Goal: Complete application form

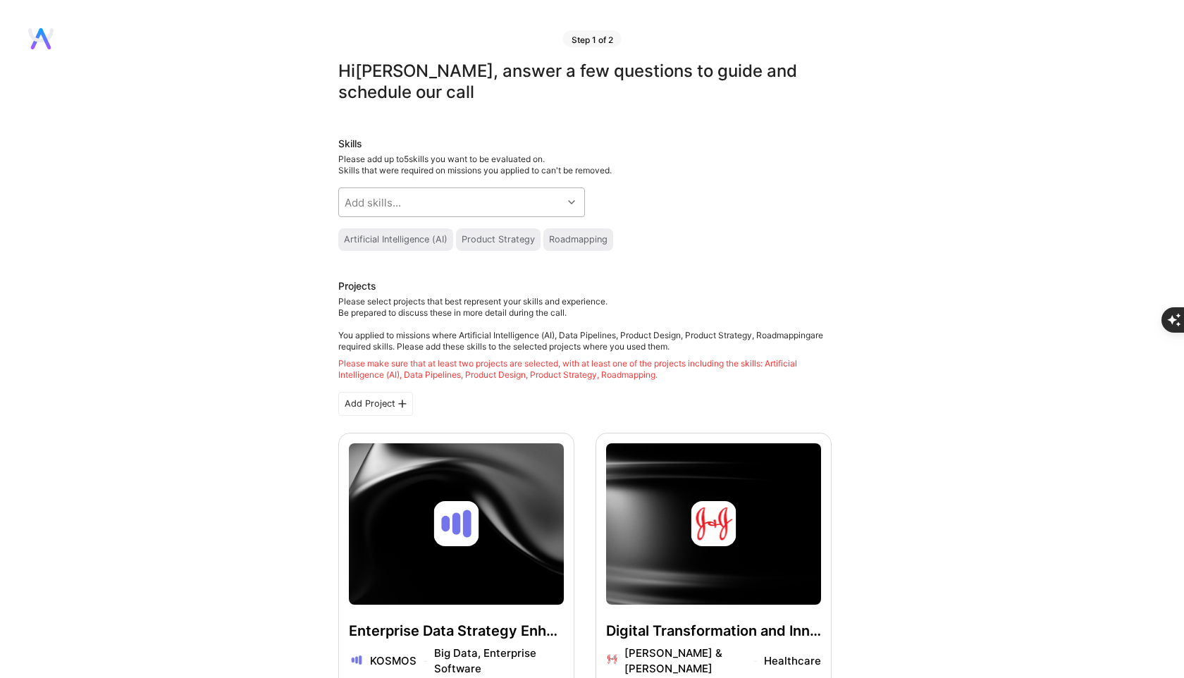
click at [484, 197] on div "Add skills..." at bounding box center [450, 202] width 223 height 28
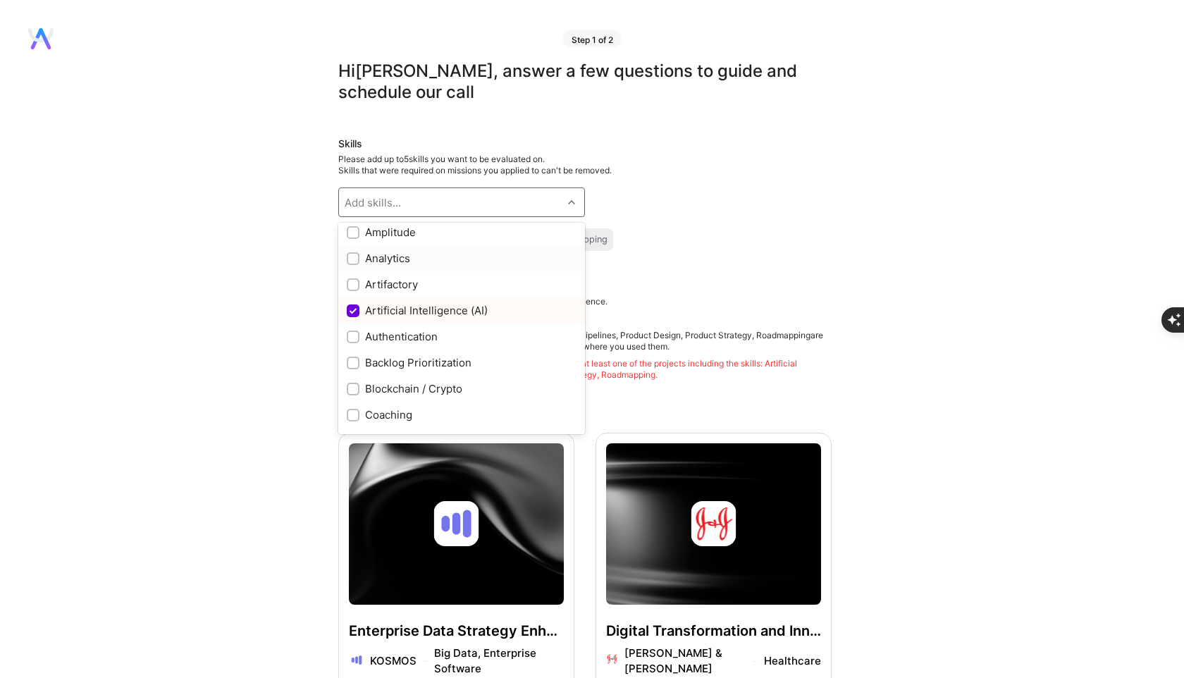
scroll to position [327, 0]
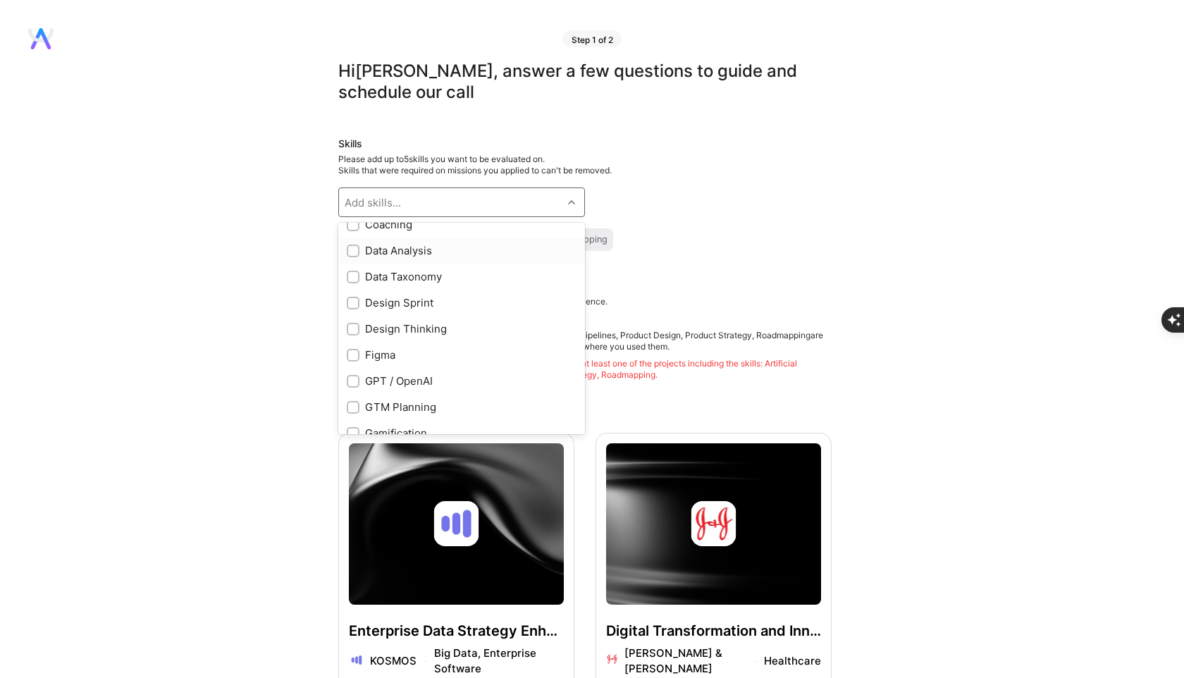
click at [356, 254] on input "checkbox" at bounding box center [355, 252] width 10 height 10
checkbox input "true"
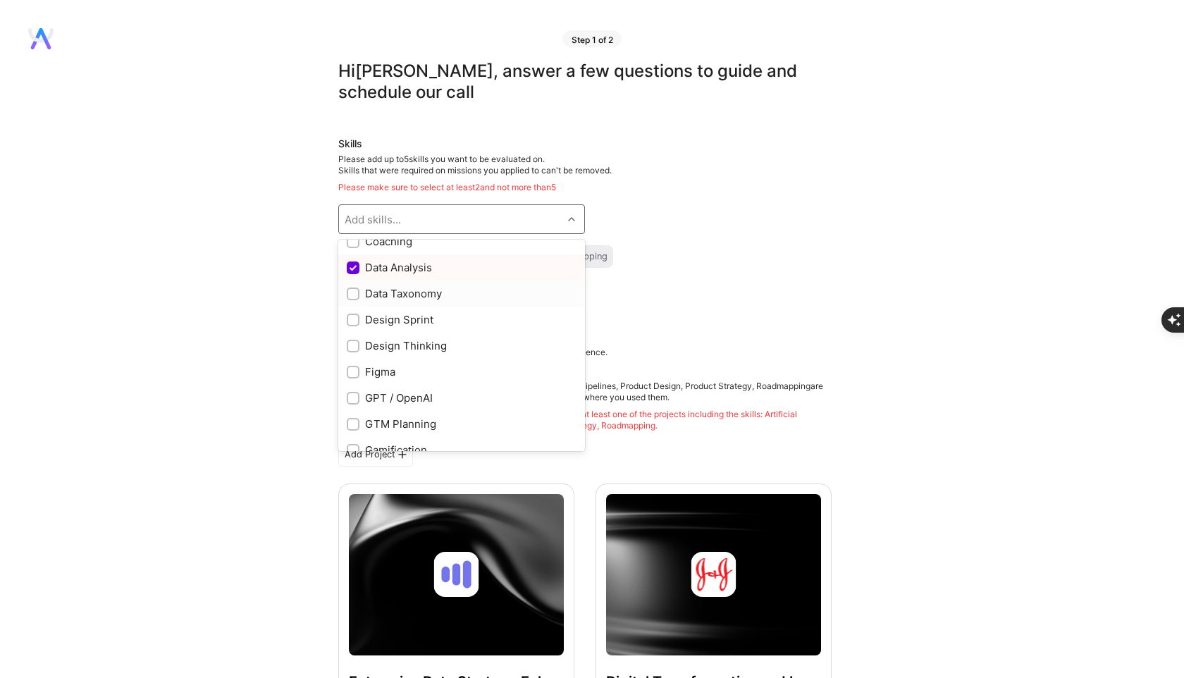
click at [353, 293] on input "checkbox" at bounding box center [355, 295] width 10 height 10
checkbox input "true"
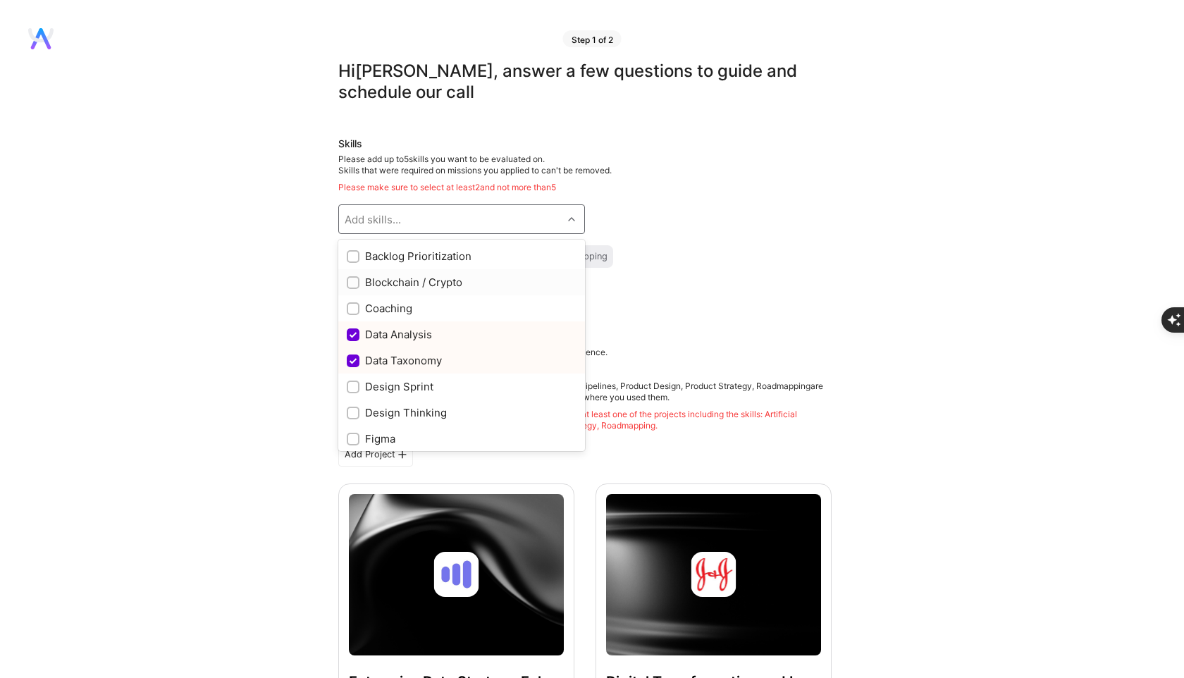
scroll to position [243, 0]
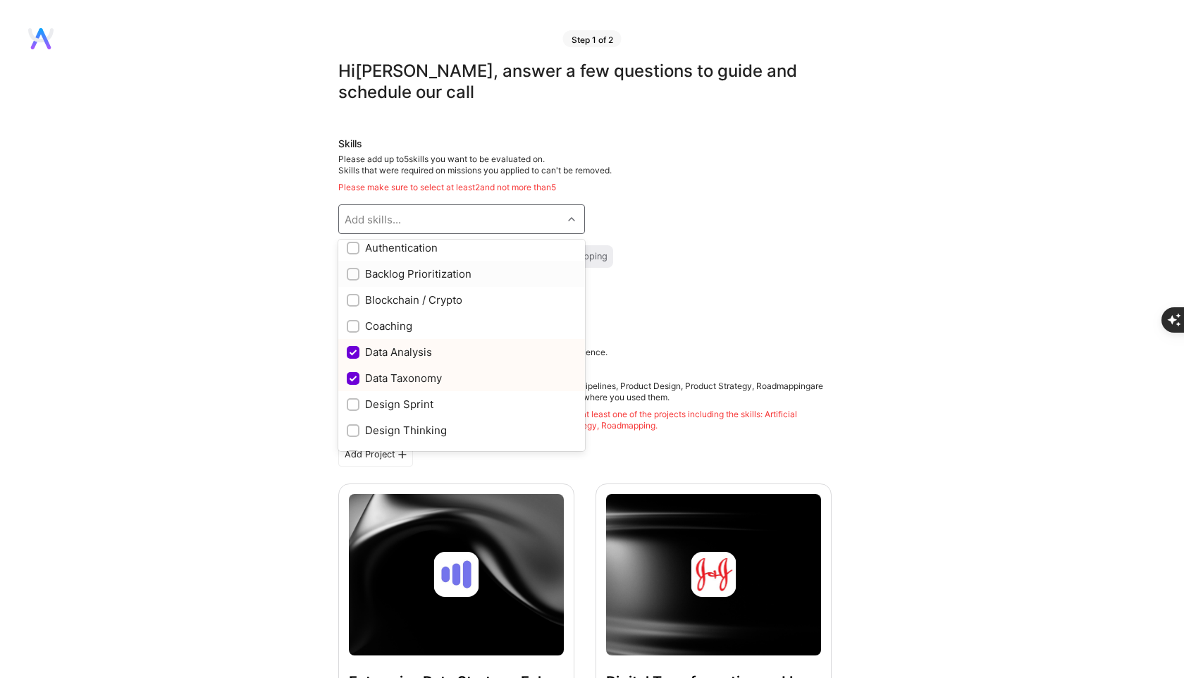
click at [362, 274] on div "Backlog Prioritization" at bounding box center [462, 273] width 230 height 15
checkbox input "true"
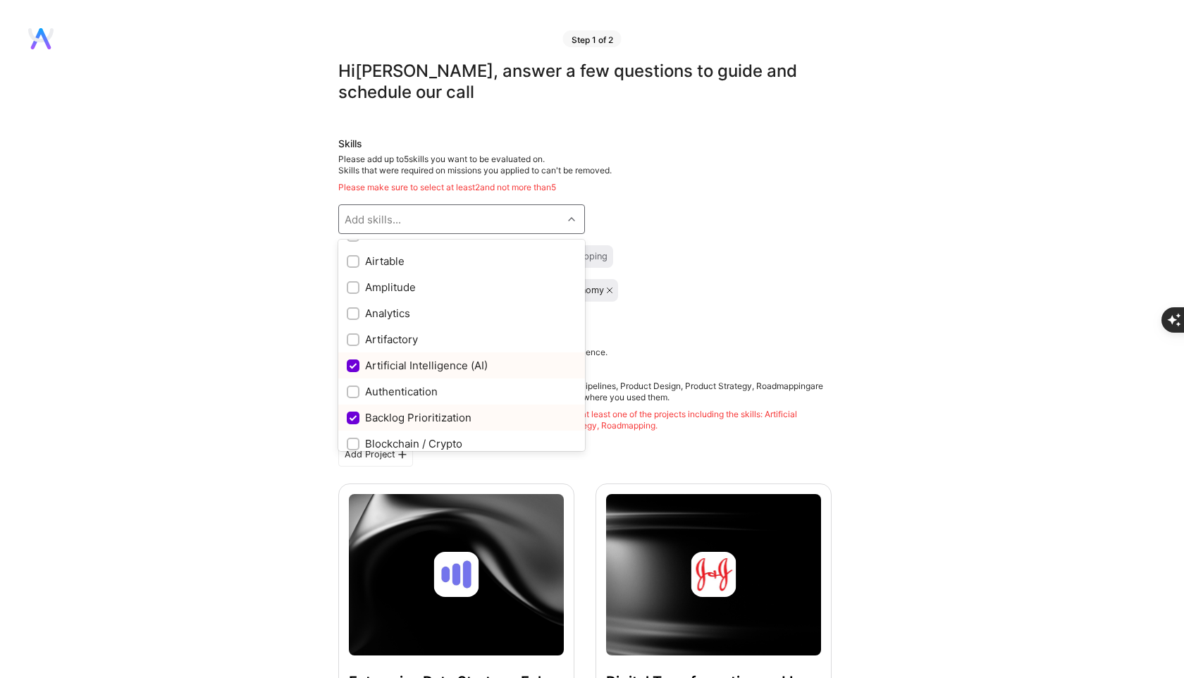
scroll to position [89, 0]
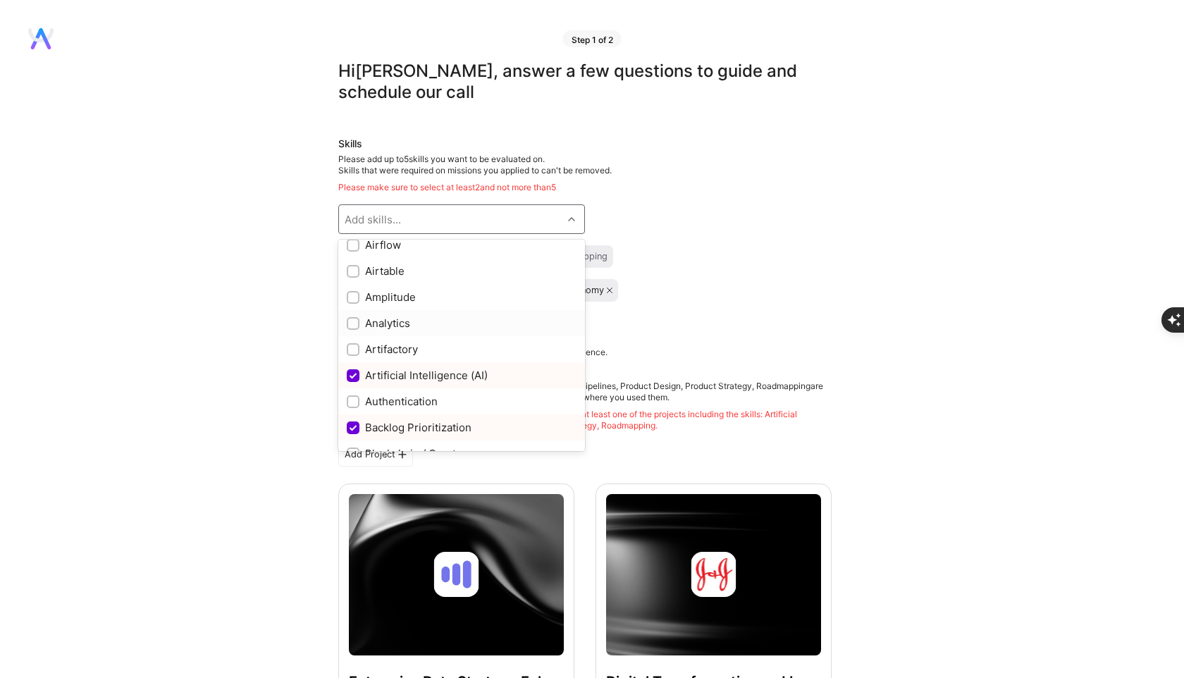
click at [354, 321] on input "checkbox" at bounding box center [355, 324] width 10 height 10
checkbox input "true"
click at [353, 291] on div at bounding box center [353, 297] width 13 height 13
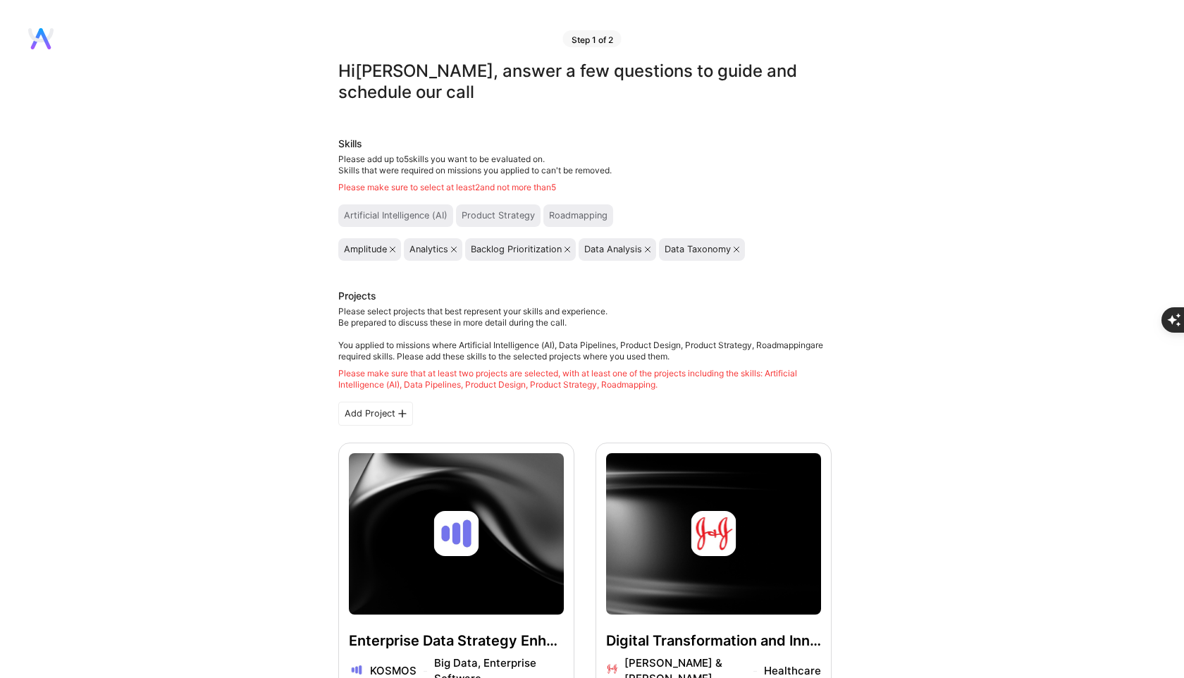
click at [427, 216] on div "Artificial Intelligence (AI)" at bounding box center [396, 215] width 104 height 11
click at [392, 250] on icon at bounding box center [393, 250] width 6 height 6
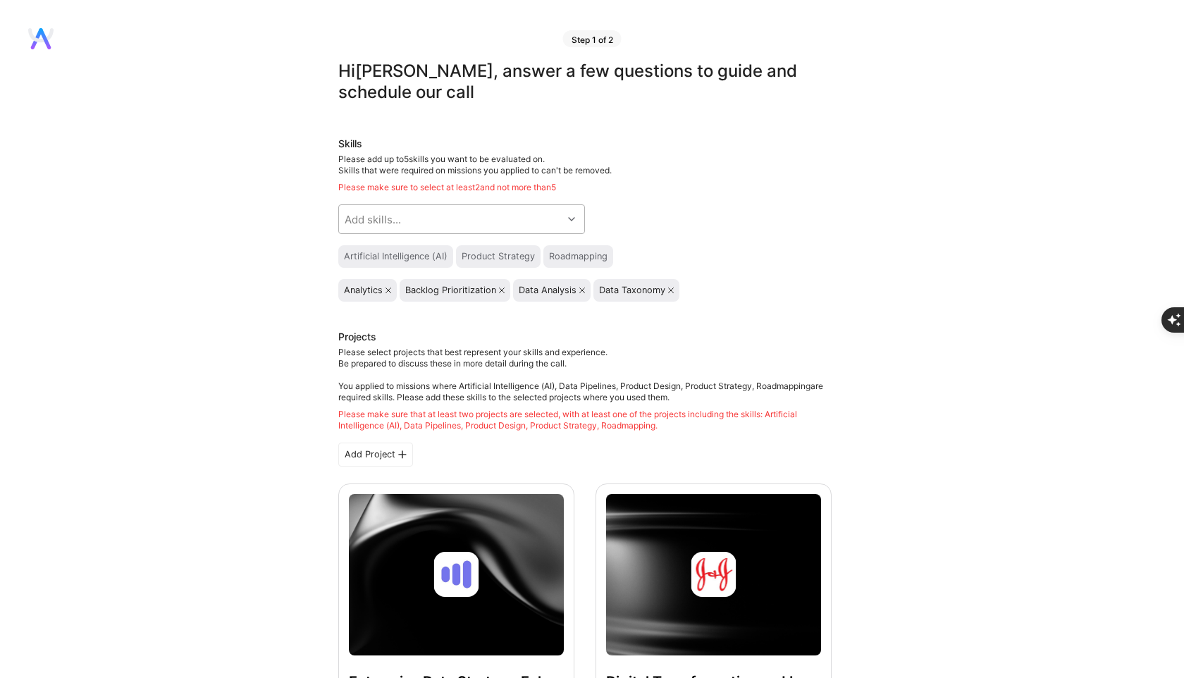
click at [436, 215] on div "Add skills..." at bounding box center [450, 219] width 223 height 28
type input "a"
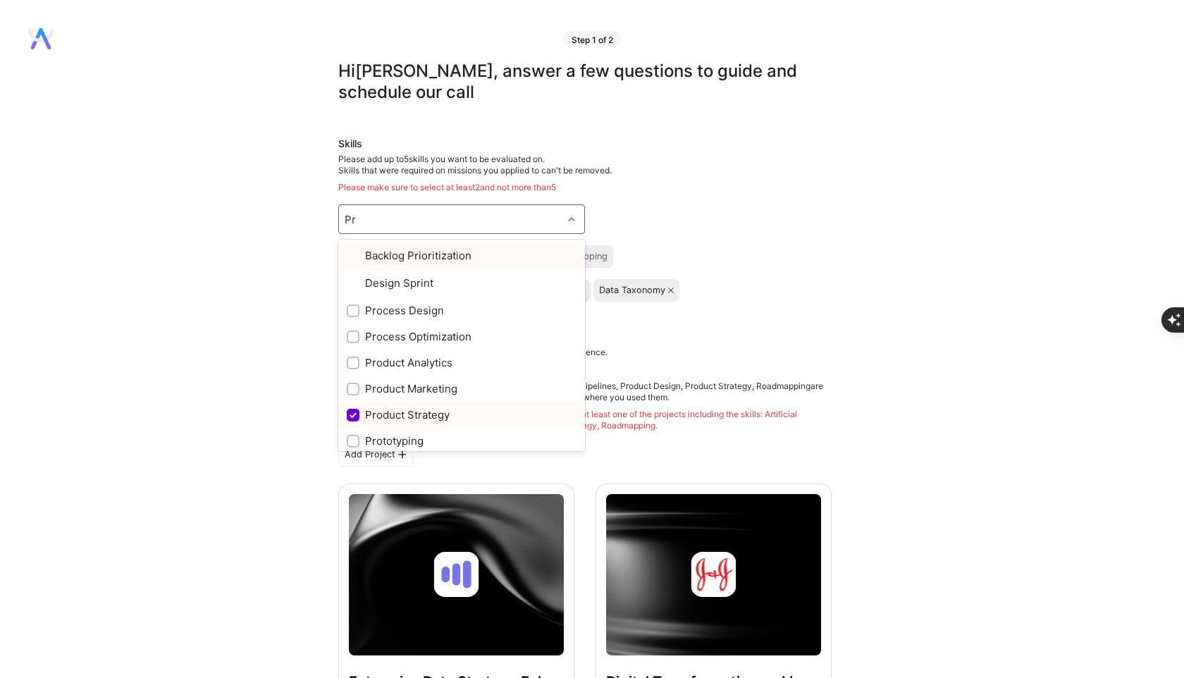
type input "Pro"
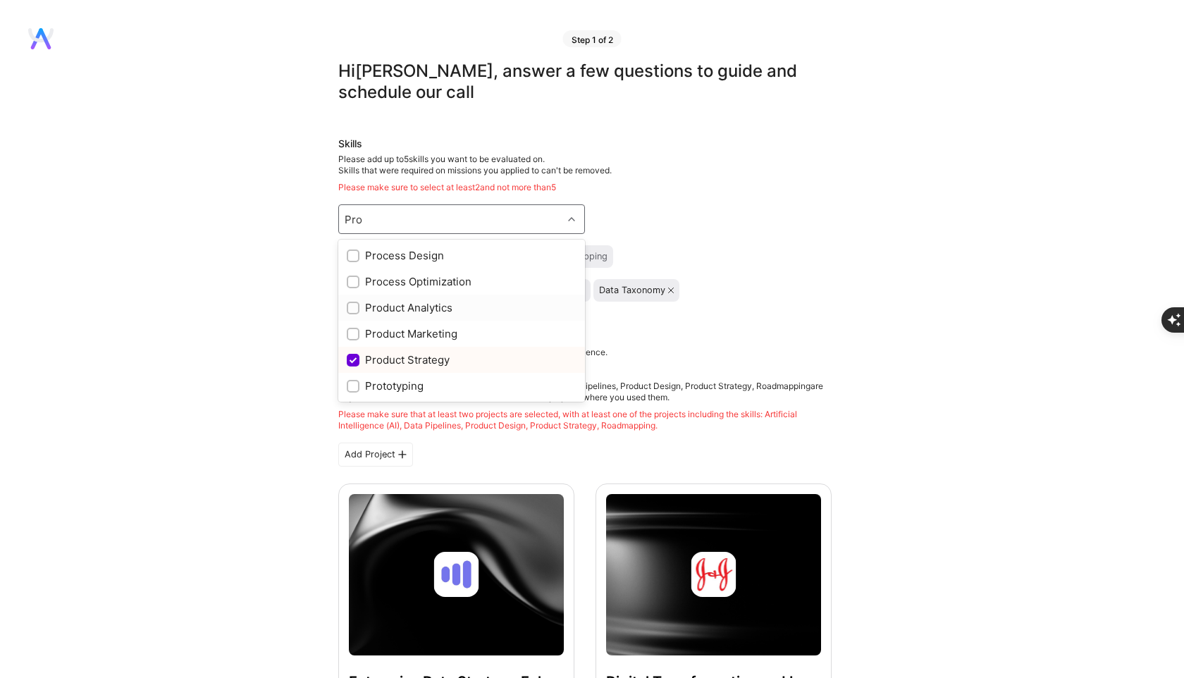
click at [353, 307] on input "checkbox" at bounding box center [355, 309] width 10 height 10
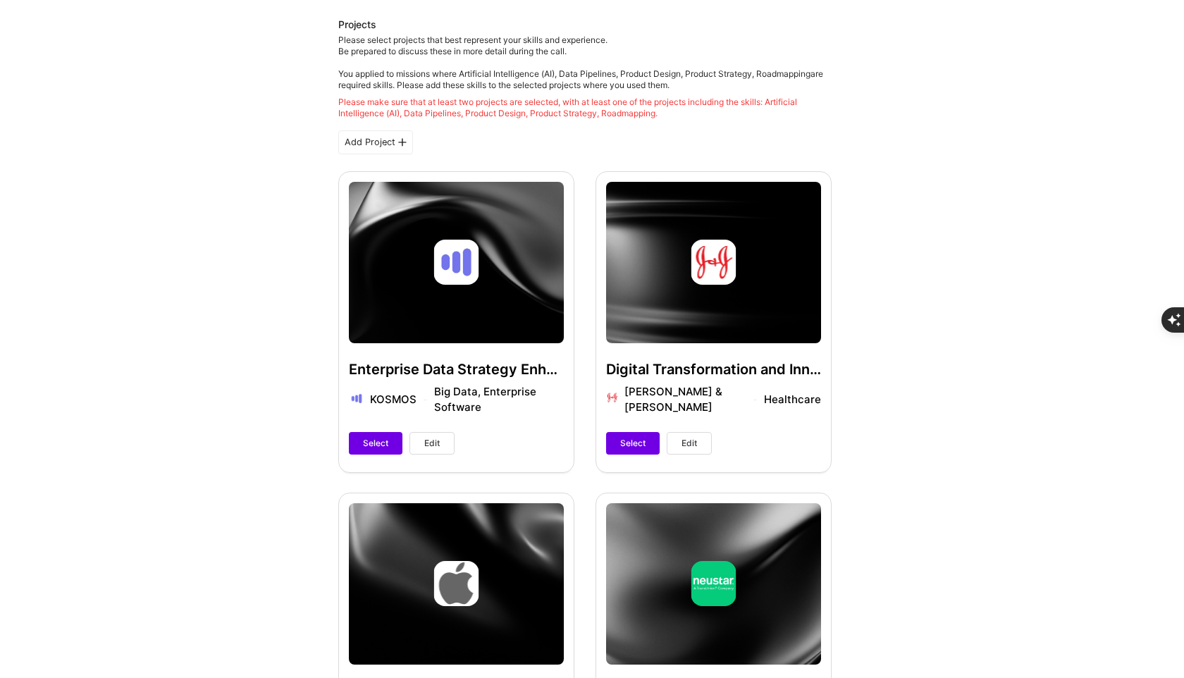
scroll to position [605, 0]
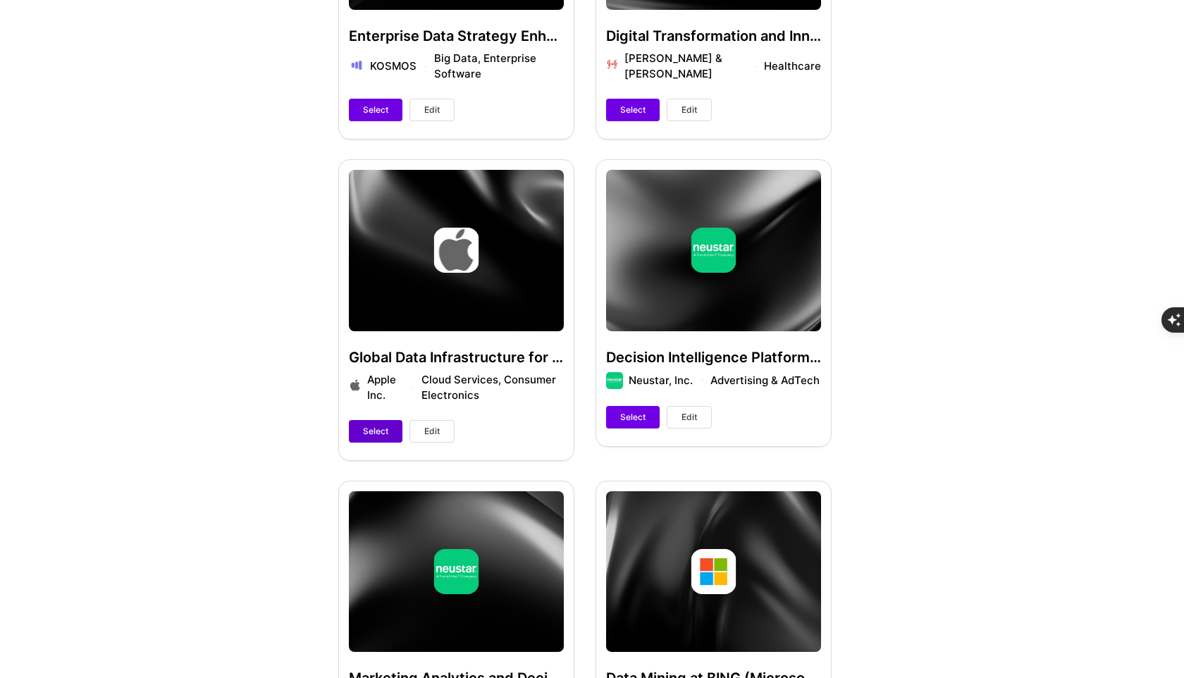
click at [359, 429] on button "Select" at bounding box center [376, 431] width 54 height 23
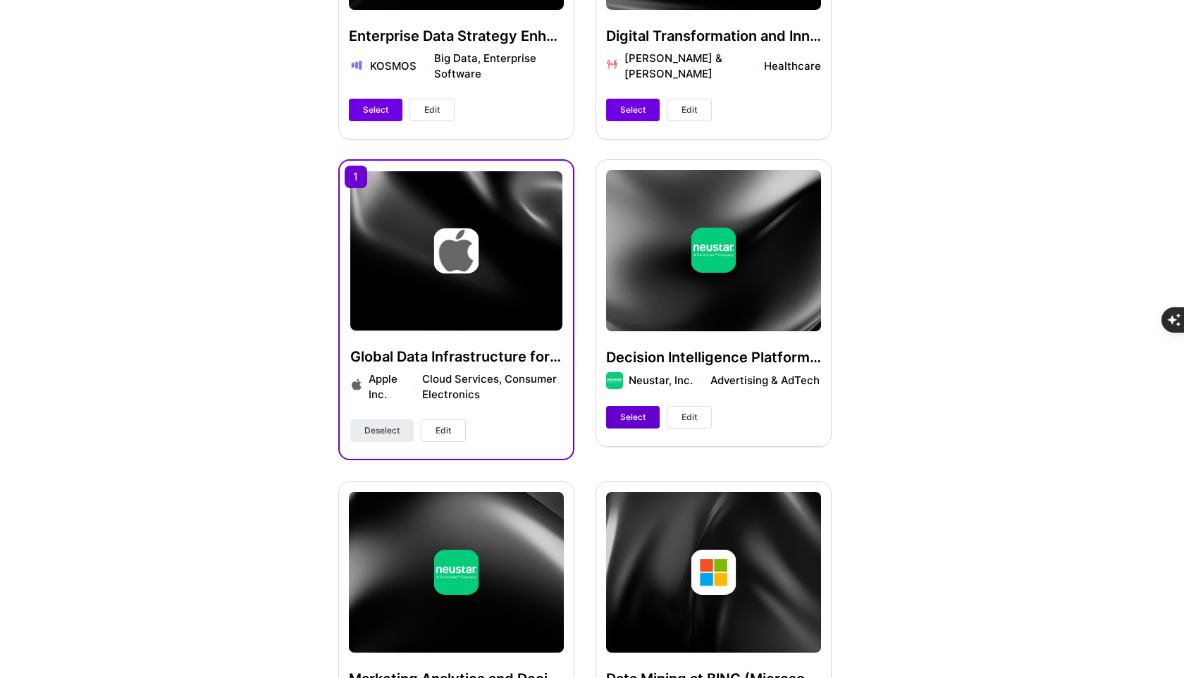
click at [627, 418] on span "Select" at bounding box center [632, 417] width 25 height 13
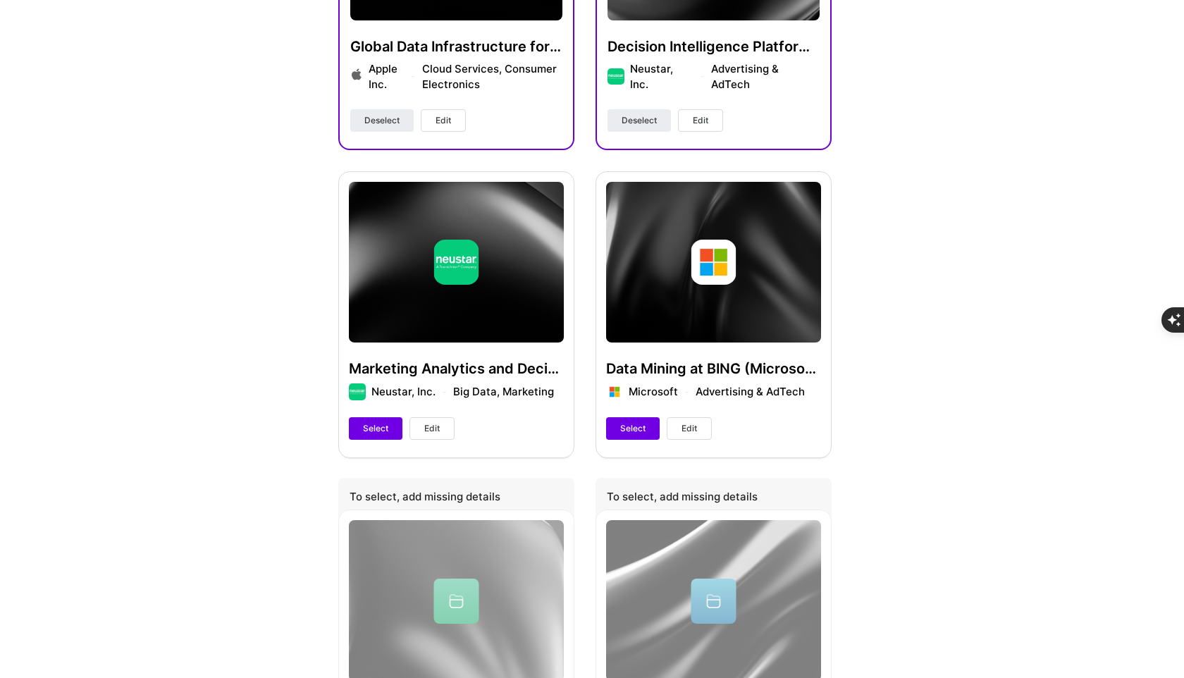
scroll to position [965, 0]
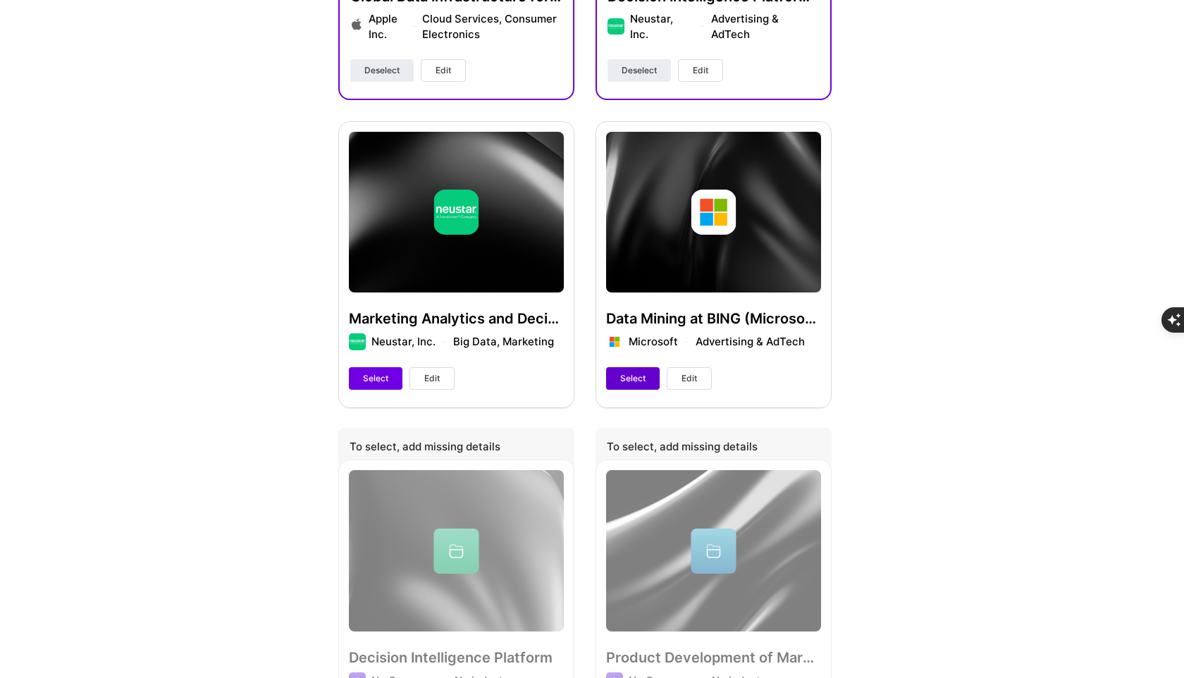
click at [627, 378] on span "Select" at bounding box center [632, 378] width 25 height 13
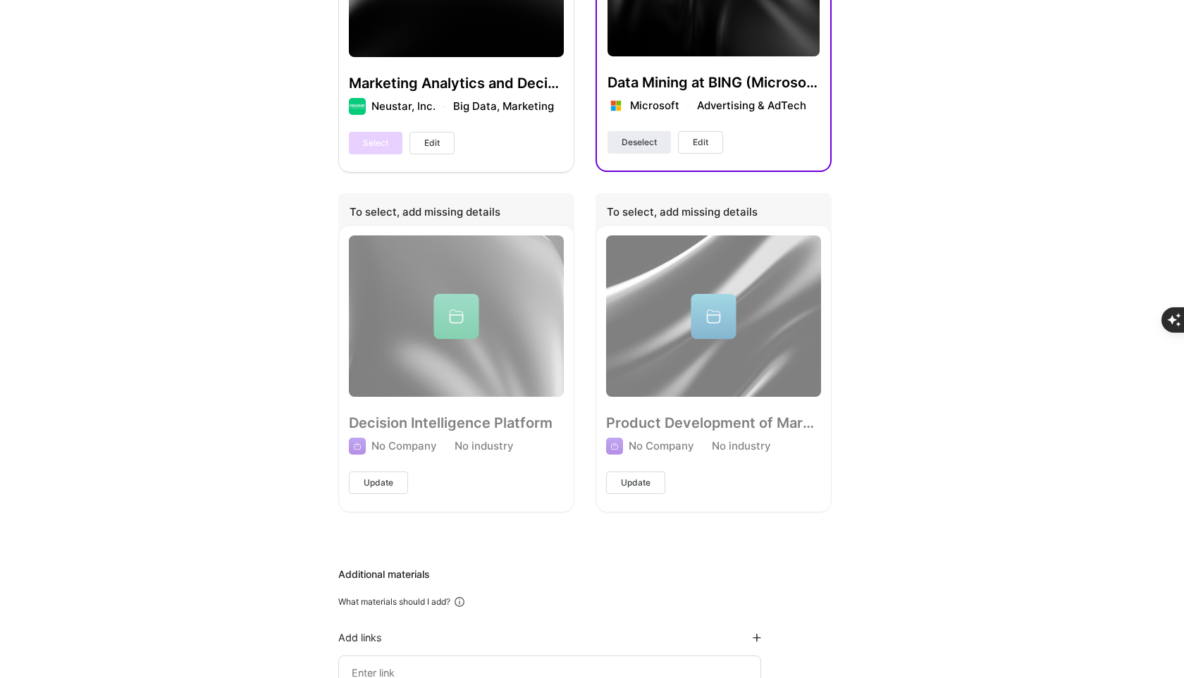
scroll to position [1560, 0]
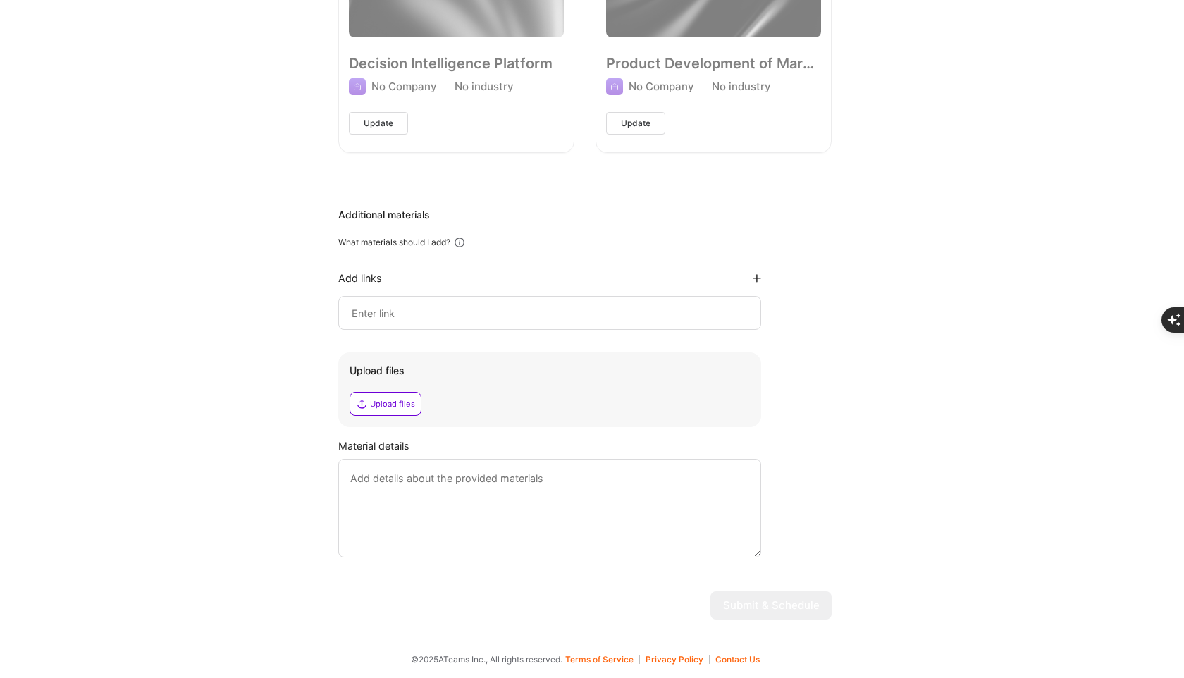
click at [491, 319] on input at bounding box center [549, 313] width 399 height 17
click at [754, 283] on div "Add links" at bounding box center [549, 277] width 423 height 13
click at [756, 274] on icon at bounding box center [757, 278] width 8 height 8
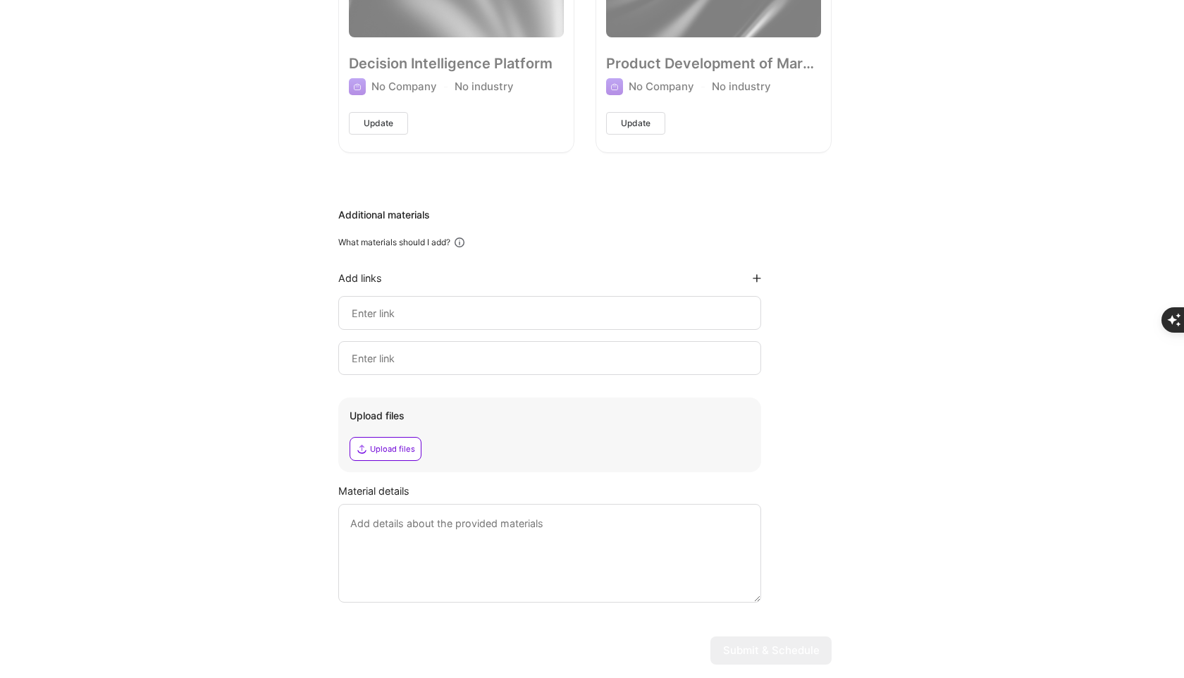
click at [513, 365] on input at bounding box center [549, 358] width 399 height 17
paste input "[URL][DOMAIN_NAME]"
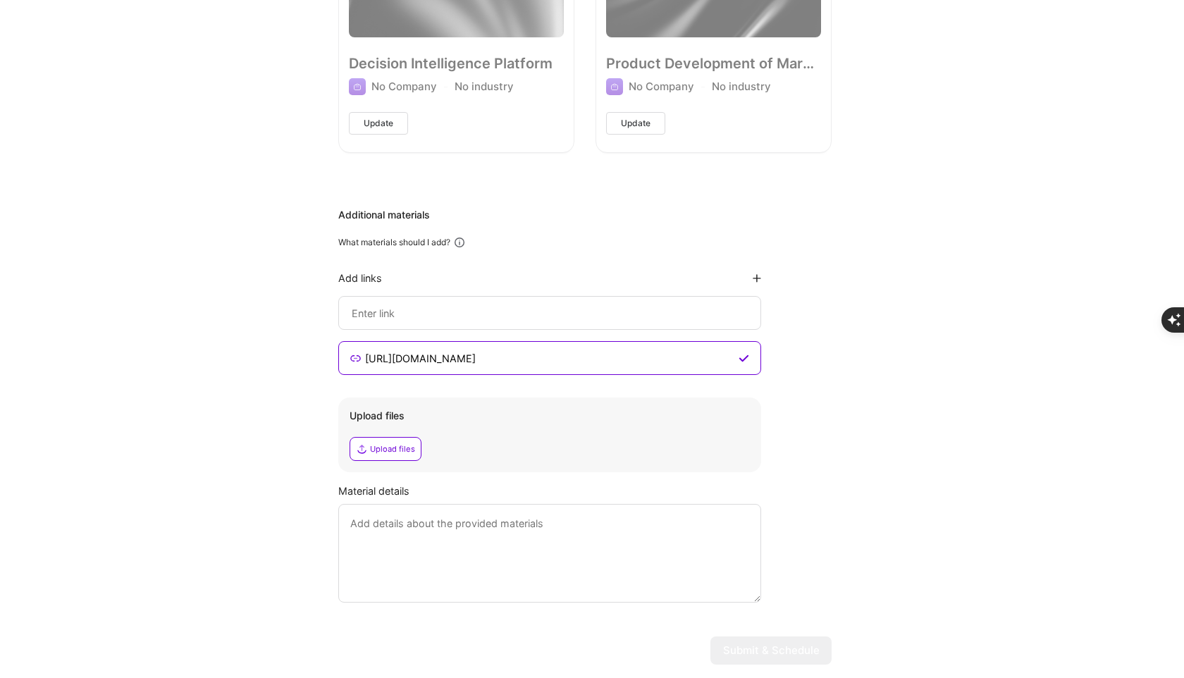
type input "[URL][DOMAIN_NAME]"
click at [479, 324] on div at bounding box center [549, 313] width 423 height 34
click at [488, 306] on input at bounding box center [549, 313] width 399 height 17
paste input "[URL][DOMAIN_NAME]"
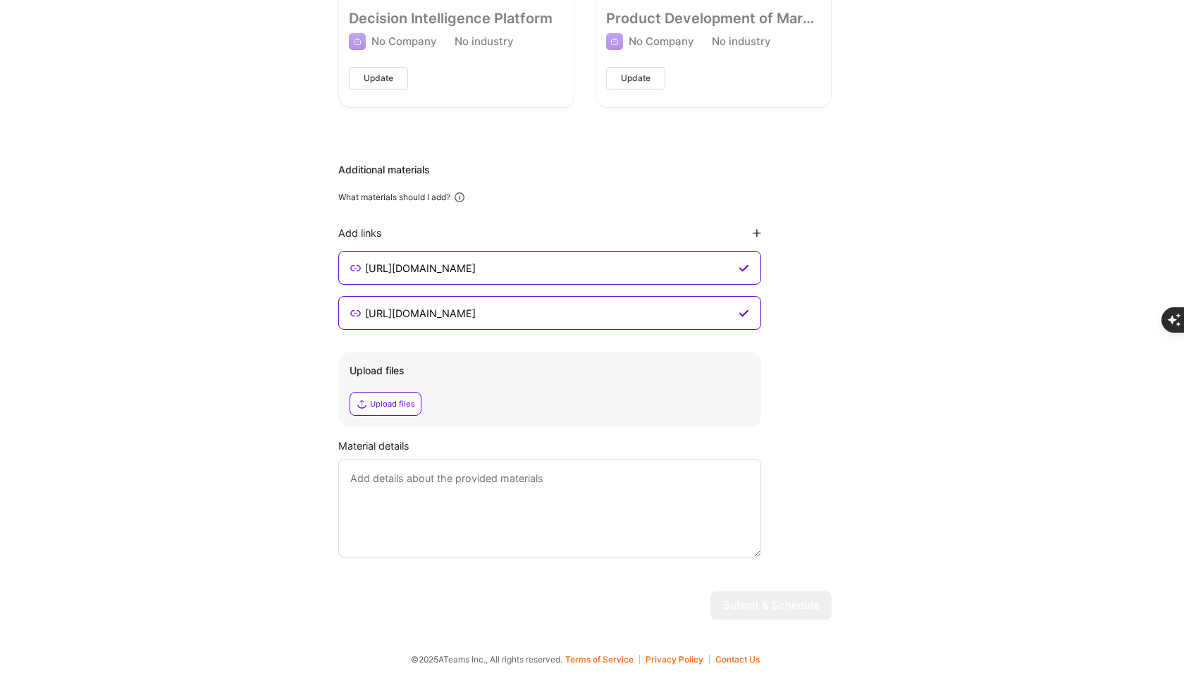
type input "[URL][DOMAIN_NAME]"
click at [391, 400] on div "Upload files" at bounding box center [392, 403] width 45 height 11
click at [528, 537] on textarea at bounding box center [549, 508] width 423 height 99
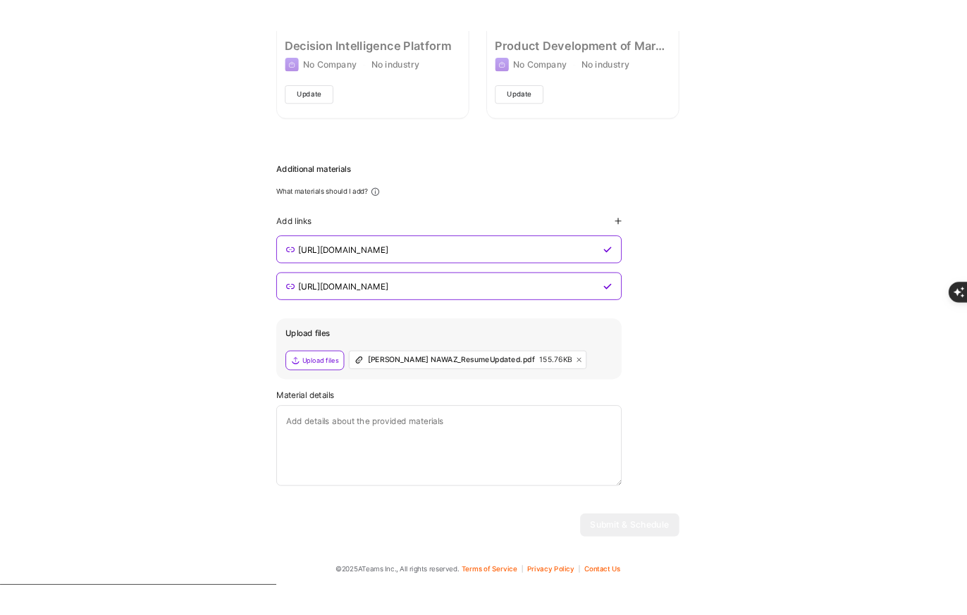
scroll to position [1605, 0]
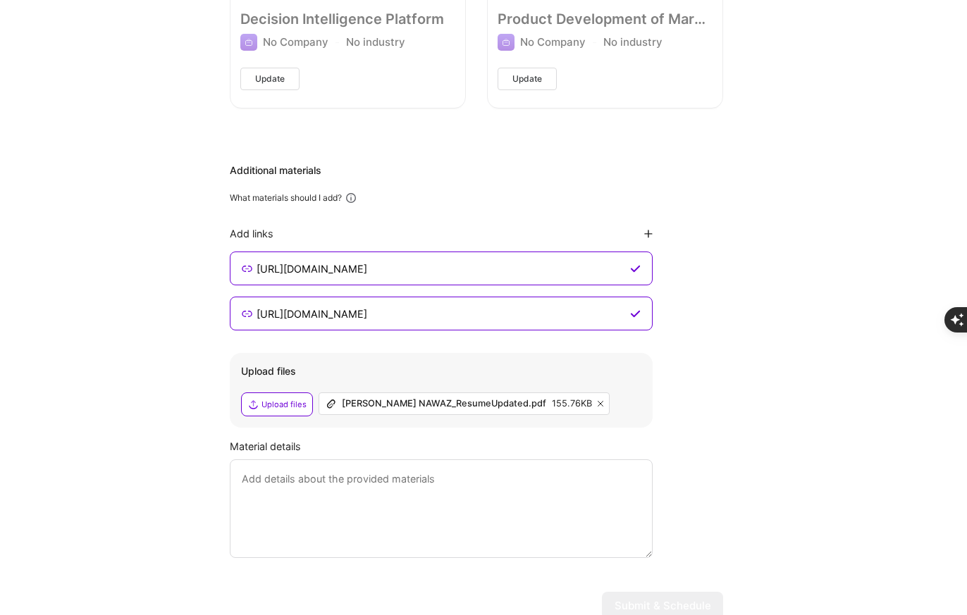
paste textarea "[PERSON_NAME] is a Product Leader and Operator with approximately 15 years of e…"
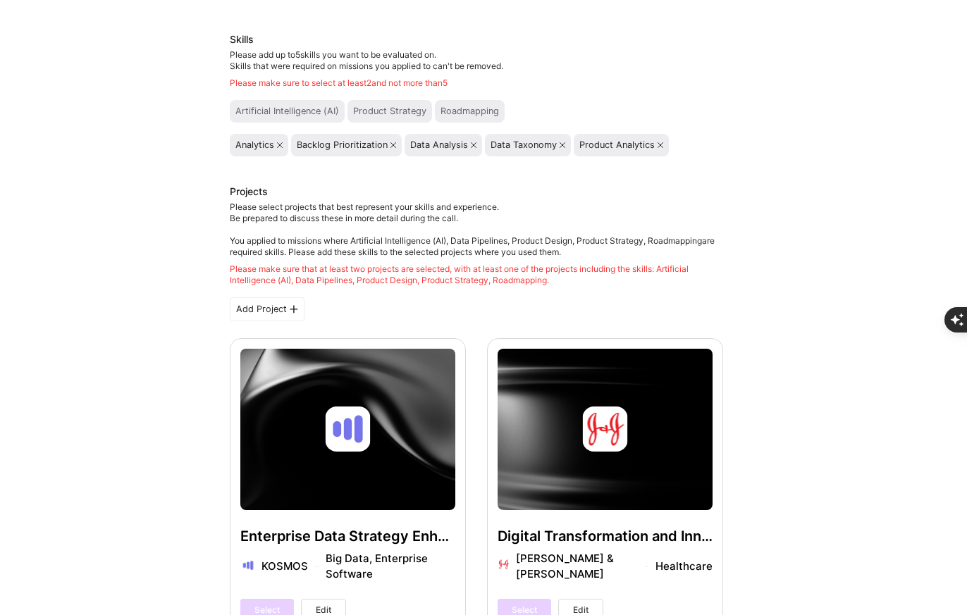
scroll to position [83, 0]
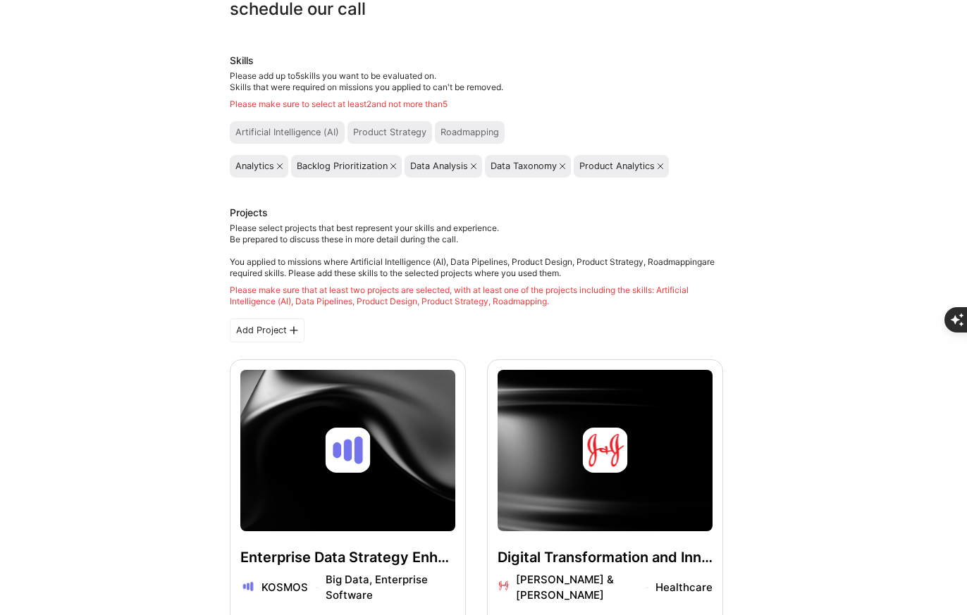
type textarea "[PERSON_NAME] is a Product Leader and Operator with approximately 15 years of e…"
click at [262, 330] on div "Add Project" at bounding box center [267, 331] width 75 height 24
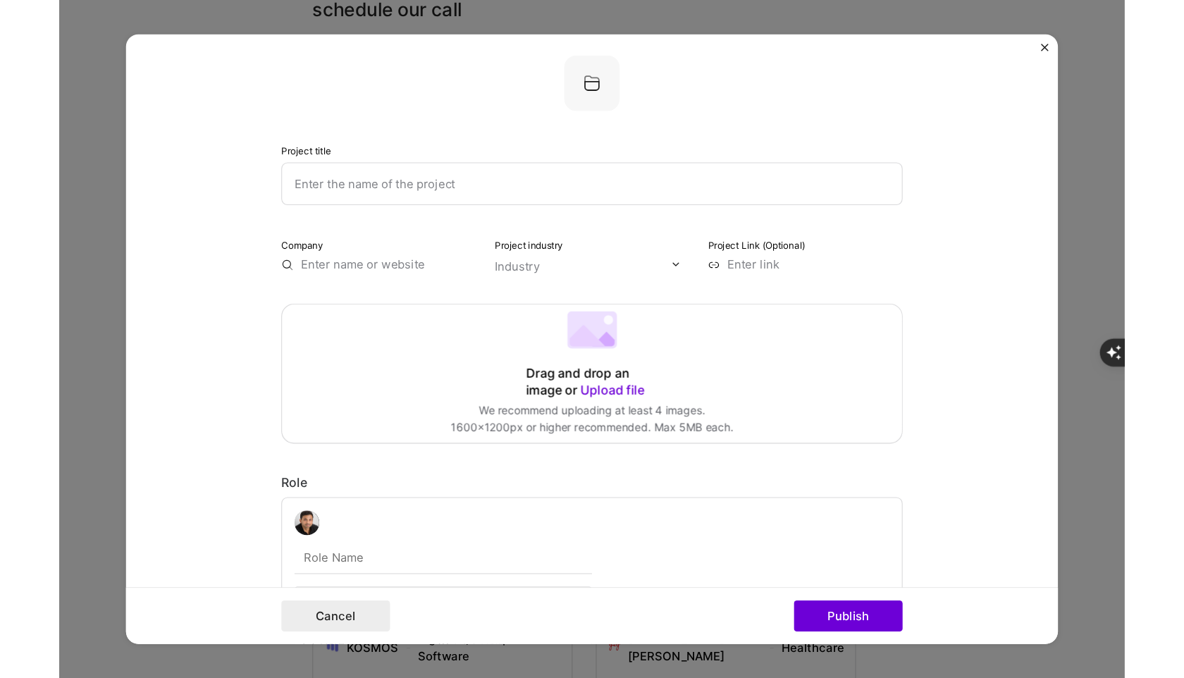
scroll to position [0, 0]
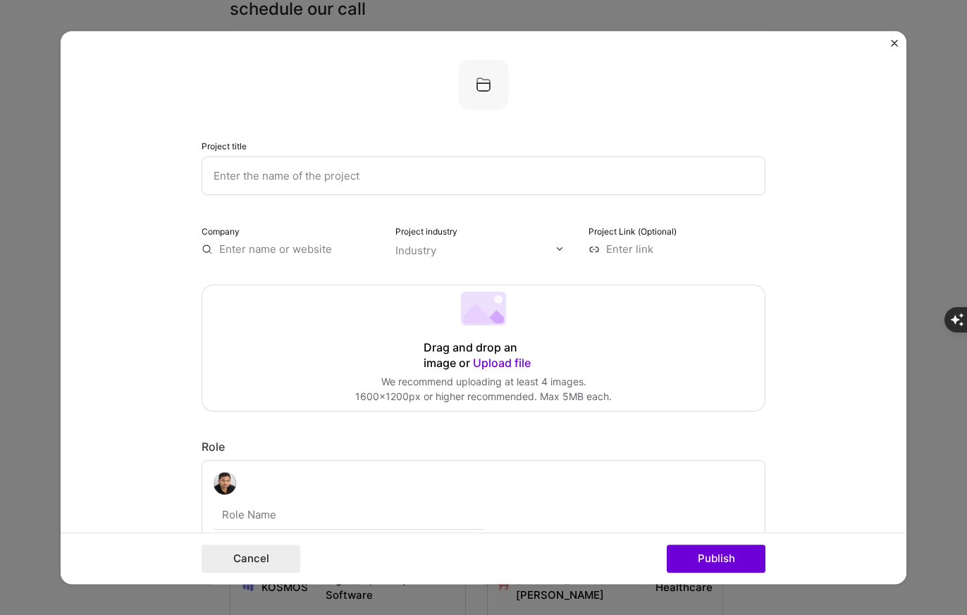
click at [894, 37] on form "Project title Company Project industry Industry Project Link (Optional) Drag an…" at bounding box center [484, 308] width 846 height 554
click at [894, 45] on img "Close" at bounding box center [894, 42] width 7 height 7
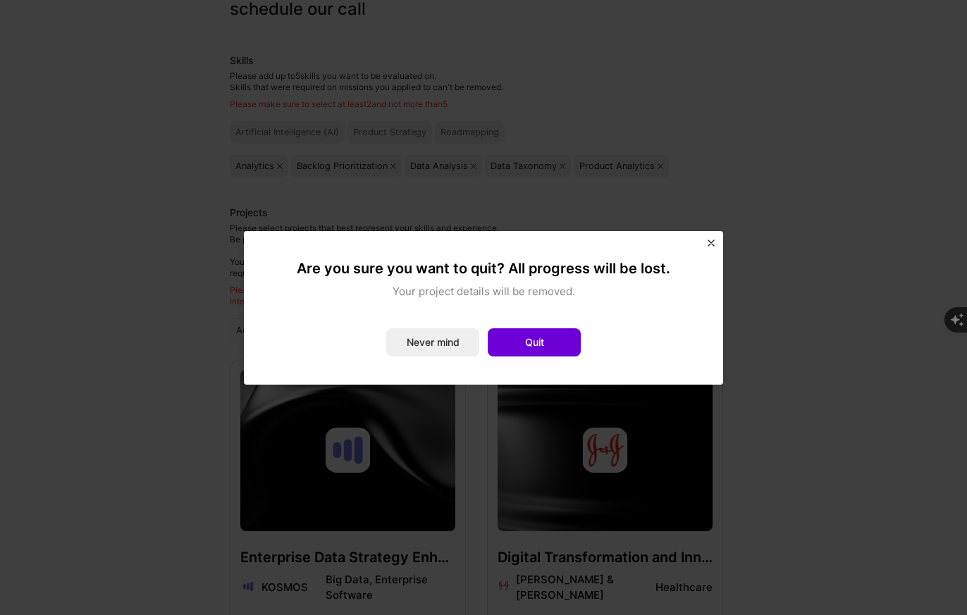
click at [711, 242] on img "Close" at bounding box center [711, 243] width 7 height 7
